Goal: Use online tool/utility: Utilize a website feature to perform a specific function

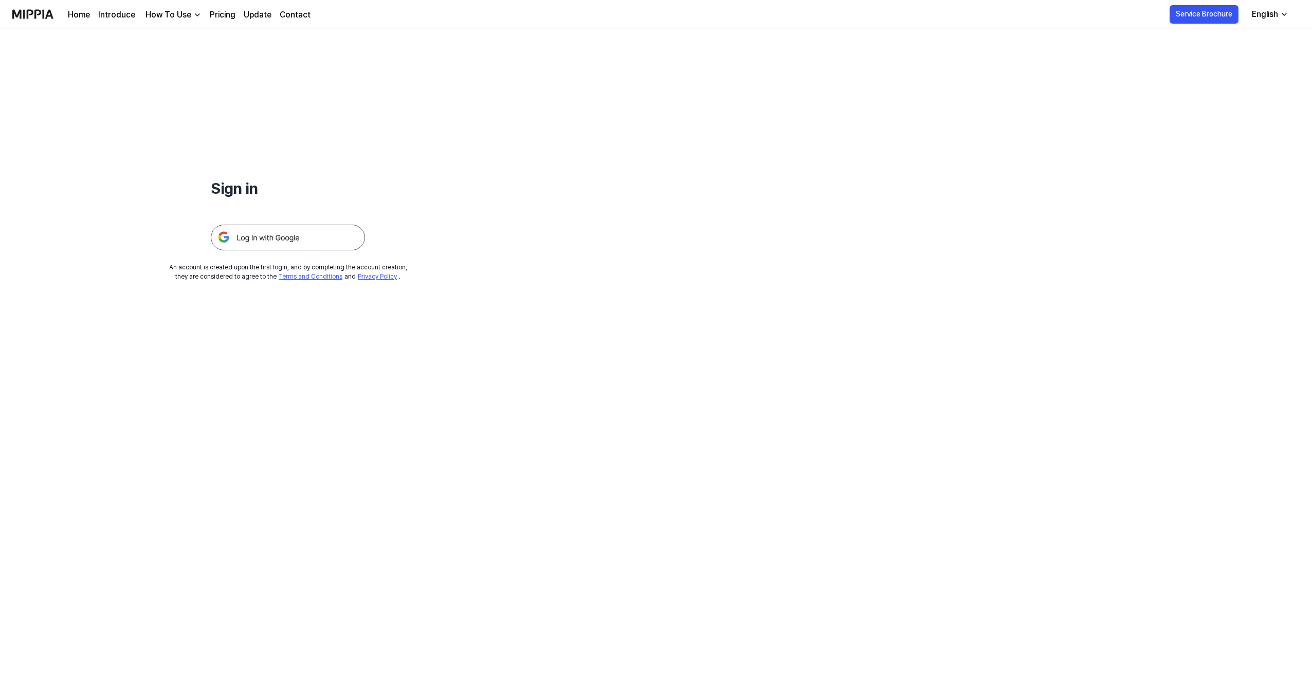
click at [287, 232] on img at bounding box center [288, 238] width 154 height 26
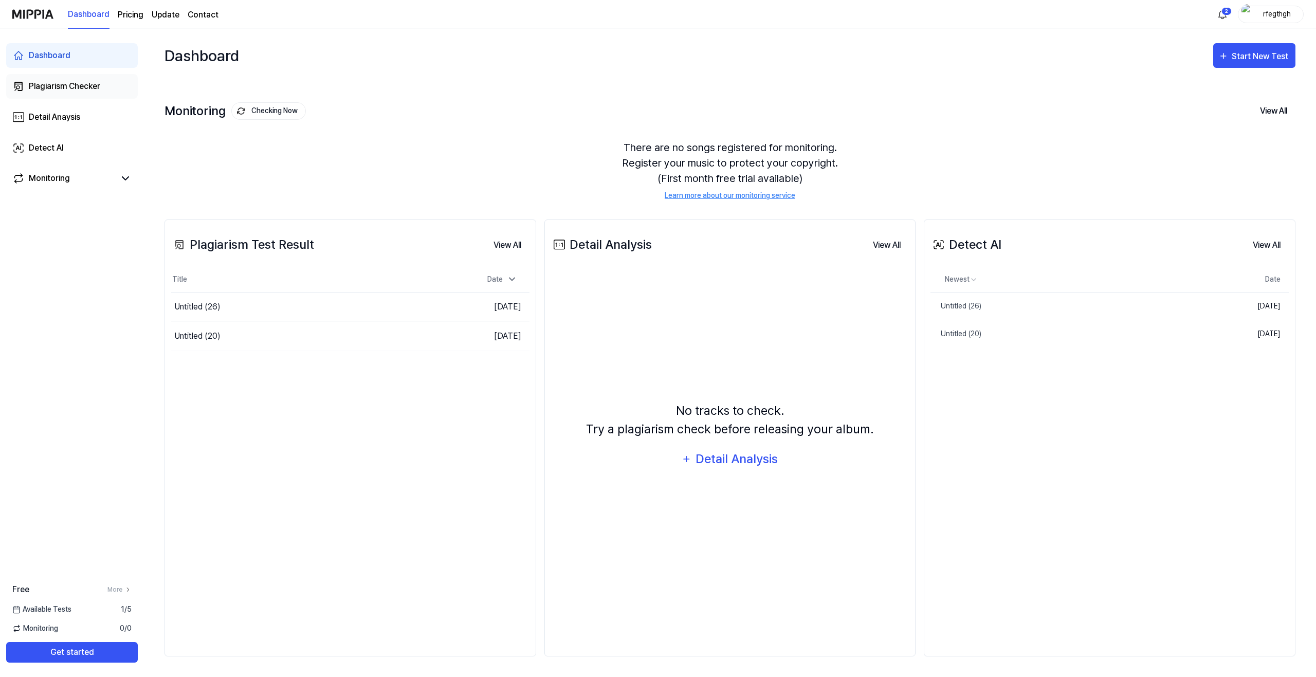
click at [81, 85] on div "Plagiarism Checker" at bounding box center [64, 86] width 71 height 12
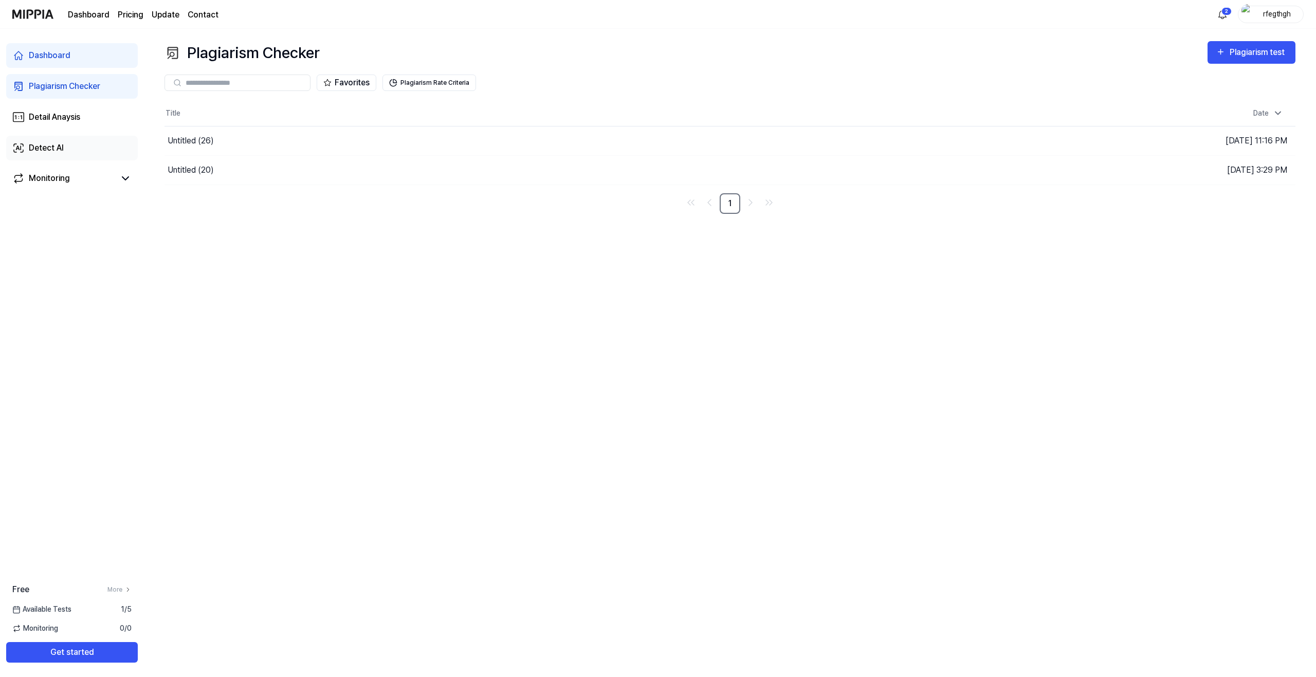
click at [71, 149] on link "Detect AI" at bounding box center [72, 148] width 132 height 25
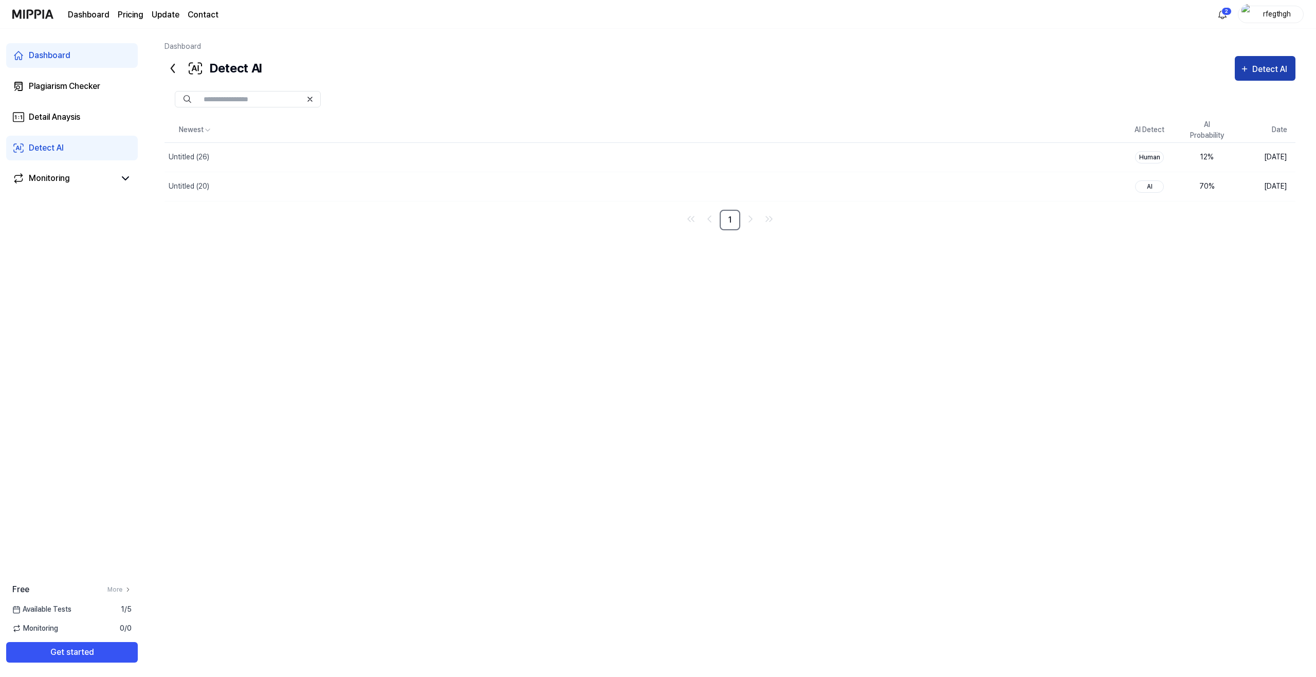
click at [1258, 75] on div "Detect AI" at bounding box center [1271, 69] width 38 height 13
